Goal: Browse casually: Explore the website without a specific task or goal

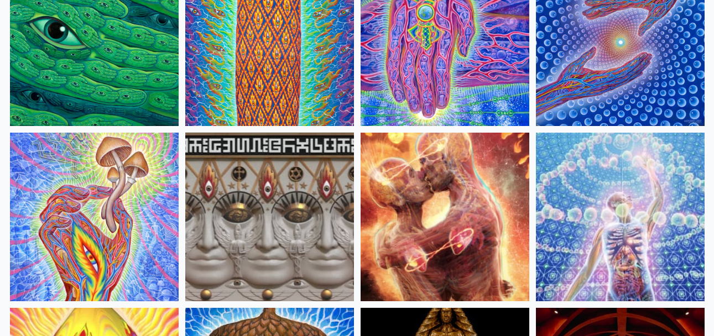
scroll to position [55, 0]
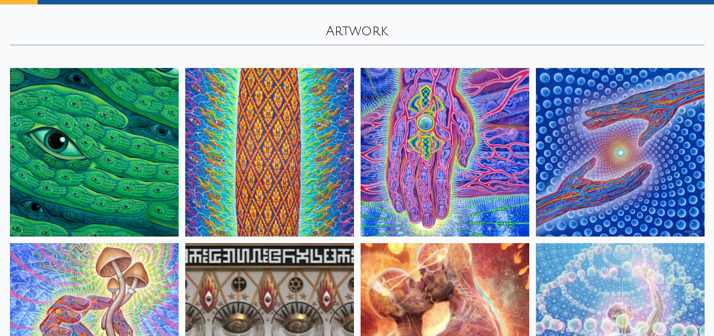
click at [105, 142] on img at bounding box center [94, 152] width 169 height 169
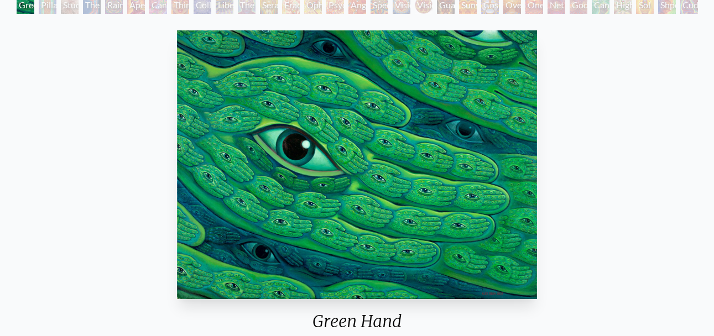
scroll to position [77, 0]
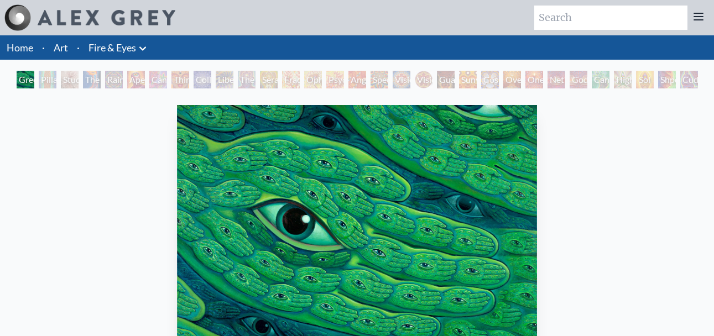
click at [54, 53] on link "Art" at bounding box center [61, 47] width 14 height 15
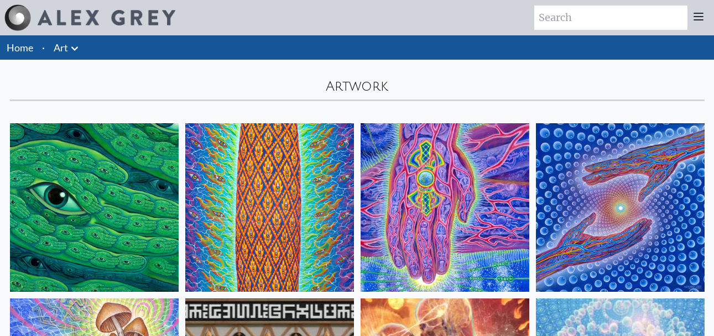
scroll to position [166, 0]
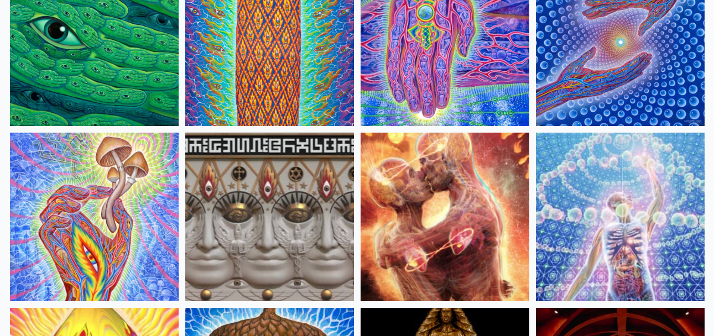
click at [263, 66] on img at bounding box center [269, 41] width 169 height 169
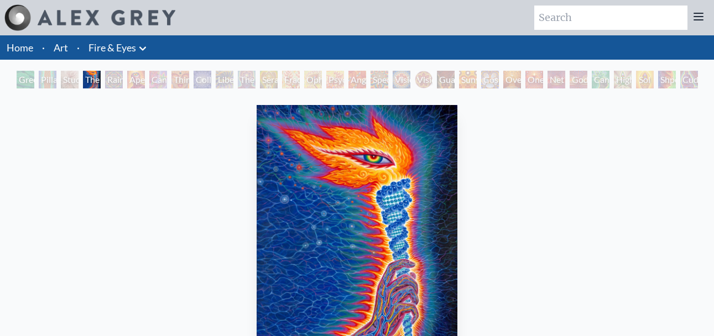
click at [10, 41] on link "Home" at bounding box center [20, 47] width 27 height 12
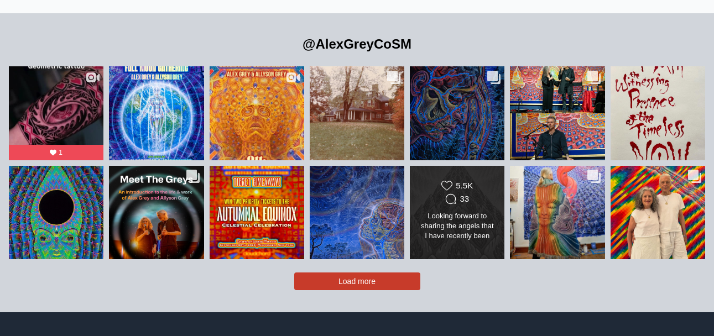
scroll to position [1809, 0]
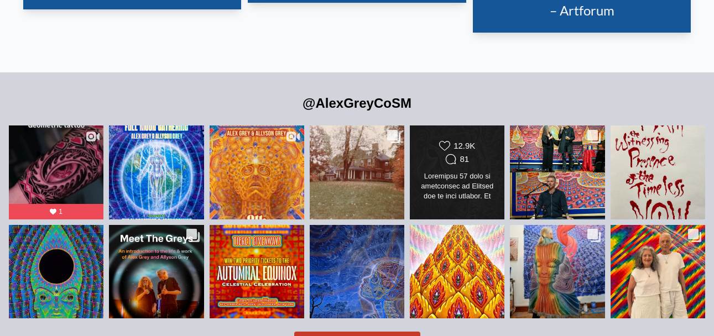
click at [435, 141] on div "Likes Count 12.9K Comments Count 81" at bounding box center [457, 173] width 77 height 64
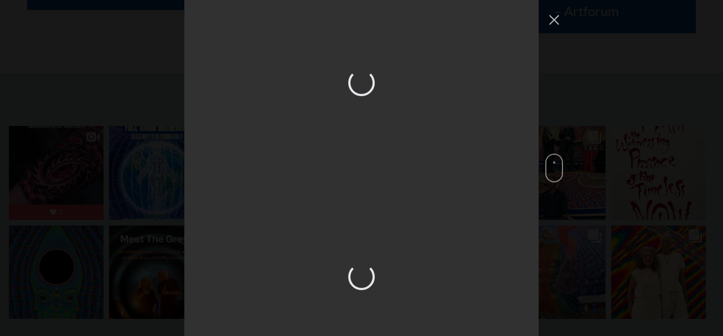
scroll to position [1014, 0]
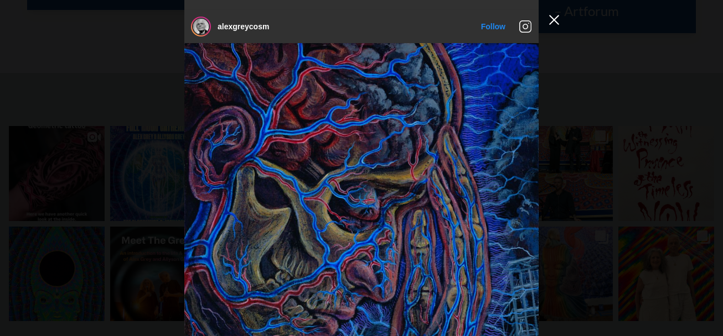
click at [546, 19] on button "Close Instagram Feed Popup" at bounding box center [554, 20] width 18 height 18
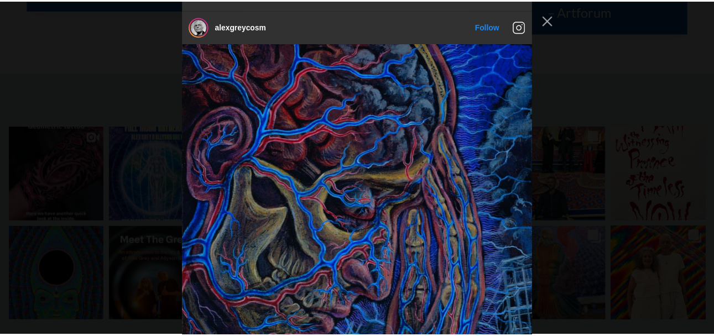
scroll to position [1809, 0]
